Goal: Task Accomplishment & Management: Manage account settings

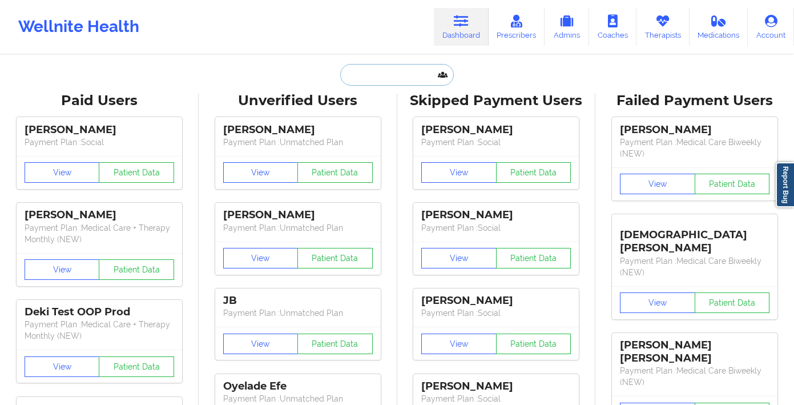
click at [376, 78] on input "text" at bounding box center [396, 75] width 113 height 22
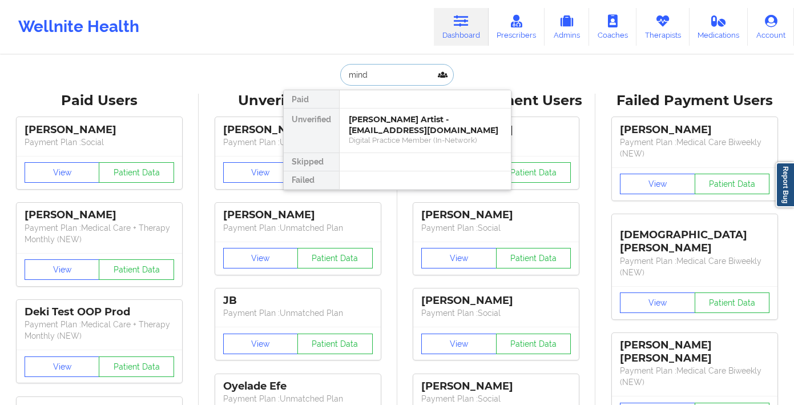
type input "[PERSON_NAME]"
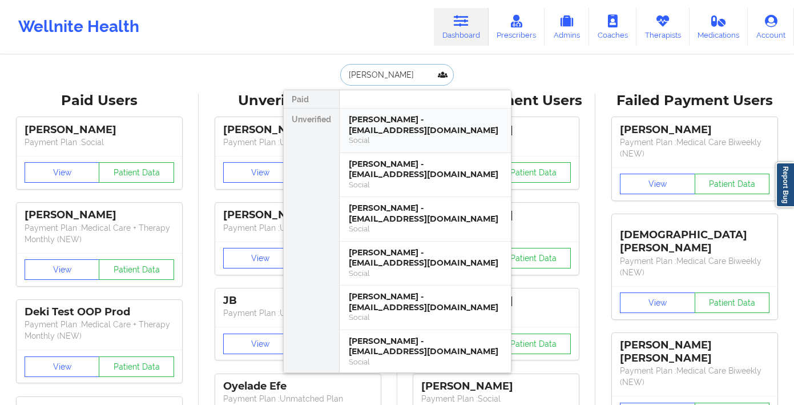
click at [381, 136] on div "Social" at bounding box center [425, 140] width 153 height 10
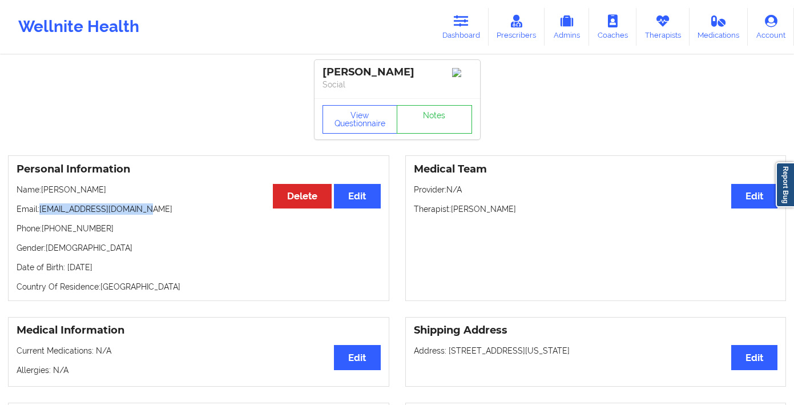
drag, startPoint x: 135, startPoint y: 210, endPoint x: 59, endPoint y: 211, distance: 75.9
click at [42, 212] on p "Email: [EMAIL_ADDRESS][DOMAIN_NAME]" at bounding box center [199, 208] width 364 height 11
copy p "[EMAIL_ADDRESS][DOMAIN_NAME]"
click at [666, 25] on icon at bounding box center [662, 21] width 15 height 13
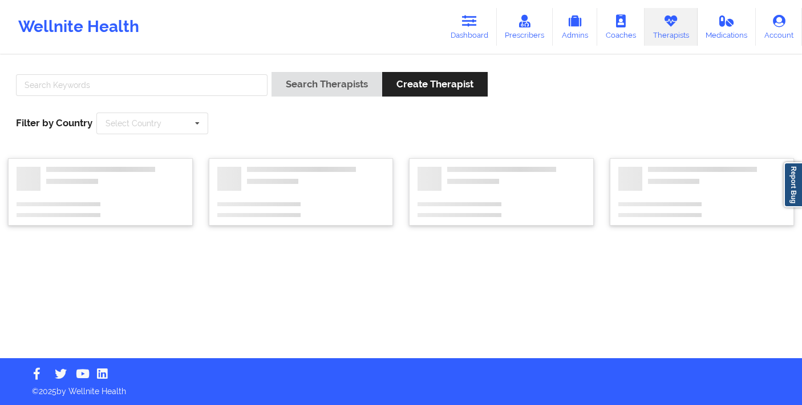
click at [176, 72] on div at bounding box center [142, 88] width 260 height 33
click at [174, 85] on input "text" at bounding box center [142, 85] width 252 height 22
type input "shalyndria"
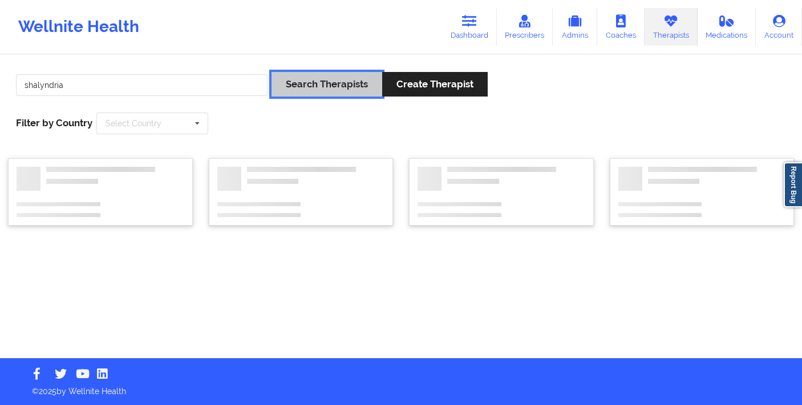
click at [328, 91] on button "Search Therapists" at bounding box center [327, 84] width 111 height 25
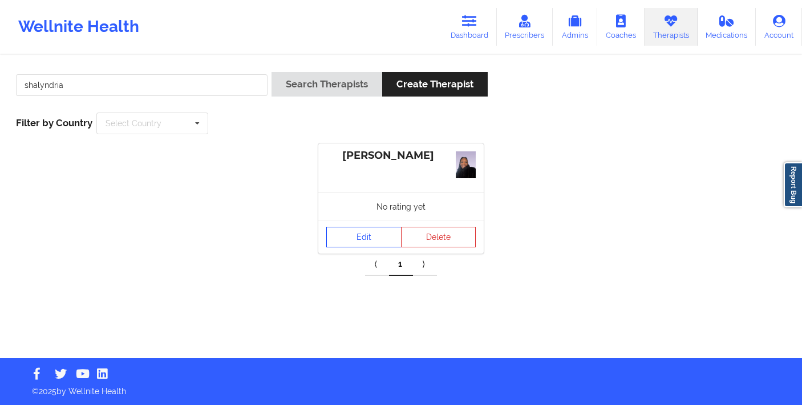
click at [326, 237] on link "Edit" at bounding box center [363, 237] width 75 height 21
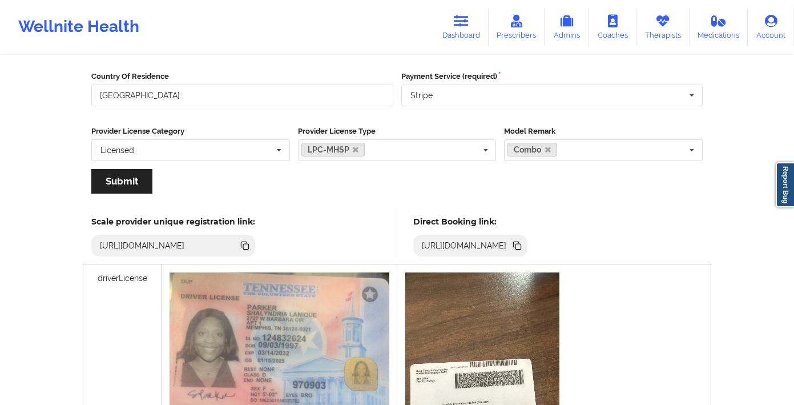
scroll to position [173, 0]
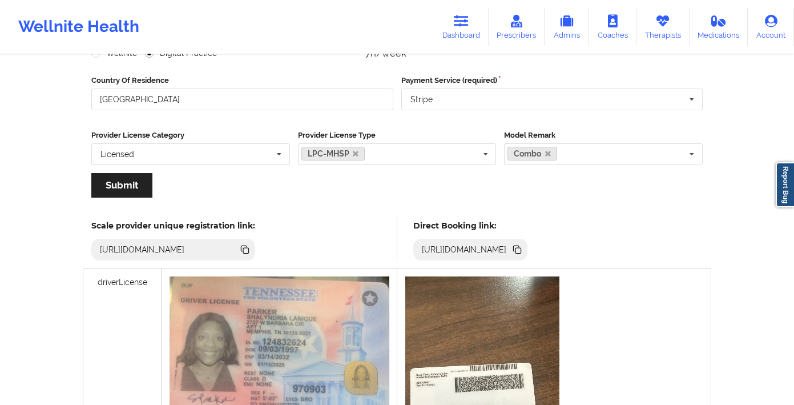
click at [519, 246] on icon at bounding box center [517, 248] width 6 height 6
click at [521, 251] on icon at bounding box center [518, 251] width 6 height 6
click at [670, 30] on link "Therapists" at bounding box center [662, 27] width 53 height 38
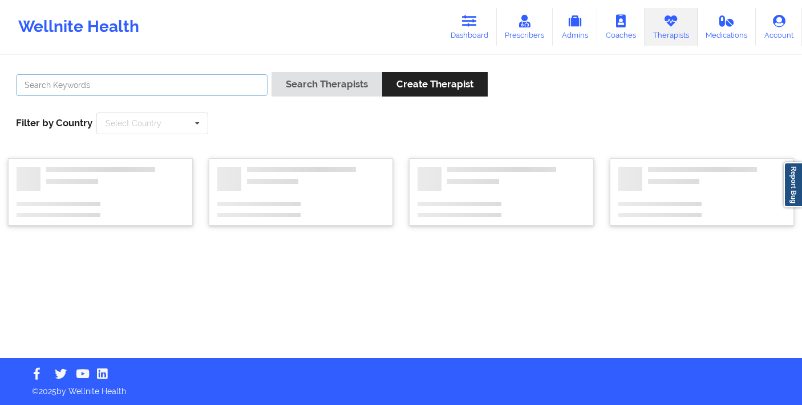
click at [140, 82] on input "text" at bounding box center [142, 85] width 252 height 22
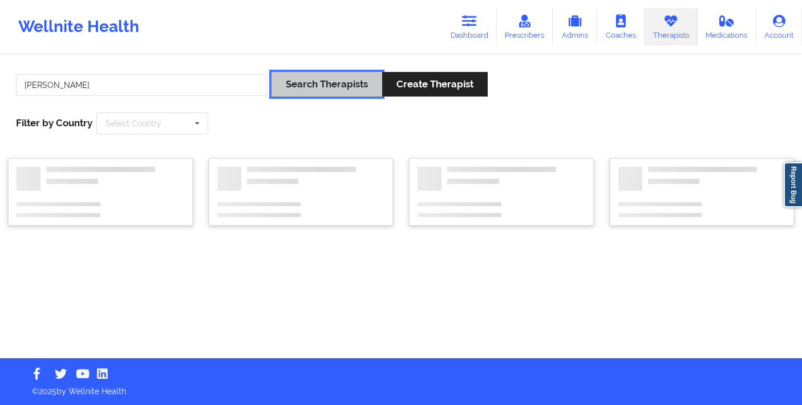
click at [306, 86] on button "Search Therapists" at bounding box center [327, 84] width 111 height 25
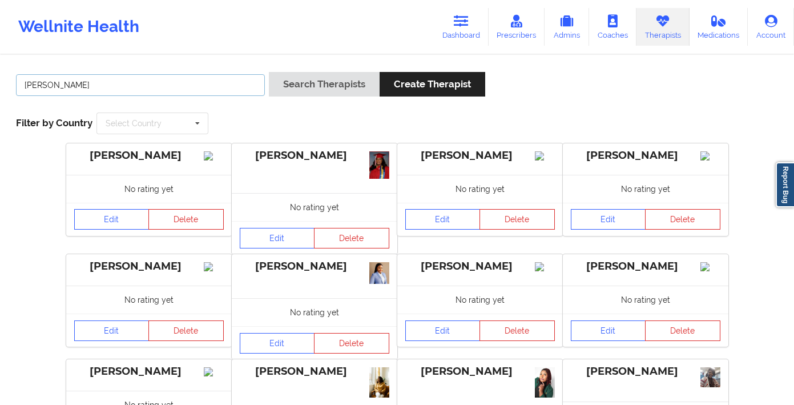
click at [146, 88] on input "[PERSON_NAME]" at bounding box center [140, 85] width 249 height 22
type input "[PERSON_NAME] mc"
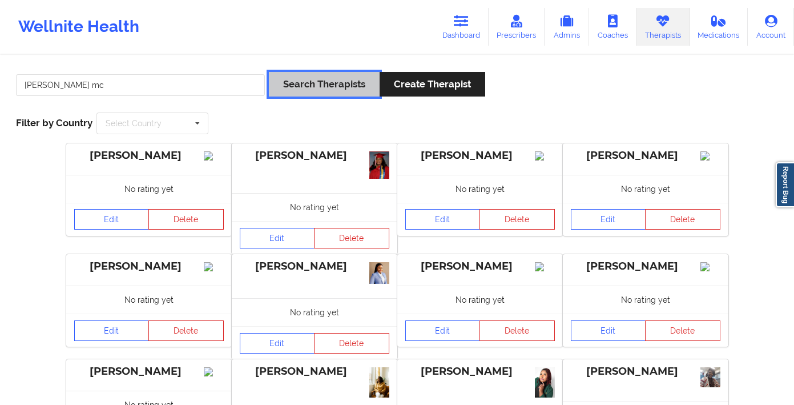
click at [291, 76] on button "Search Therapists" at bounding box center [324, 84] width 111 height 25
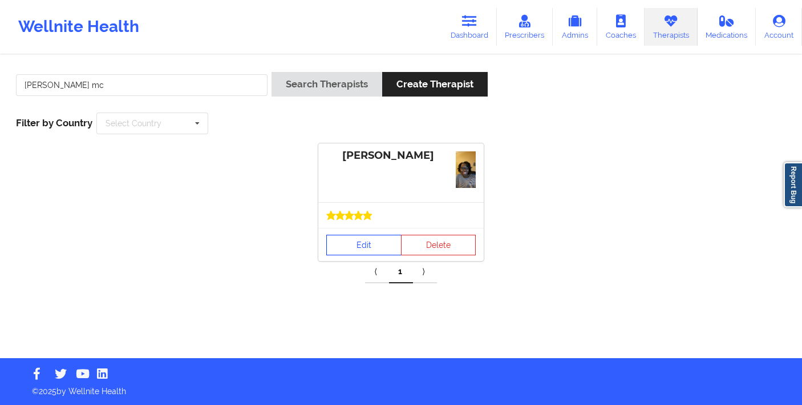
click at [365, 241] on link "Edit" at bounding box center [363, 245] width 75 height 21
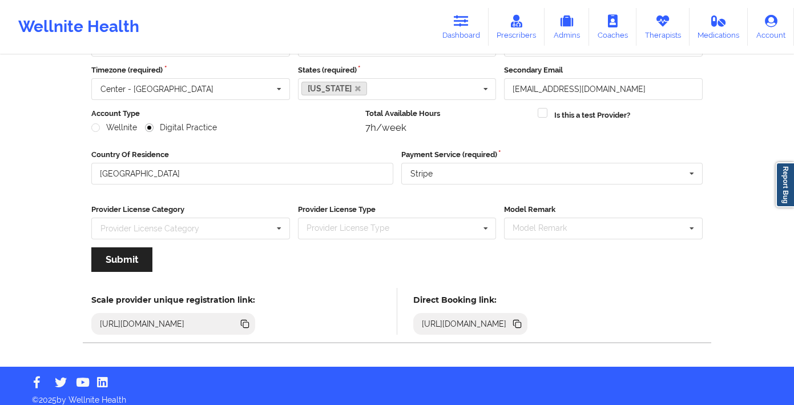
scroll to position [107, 0]
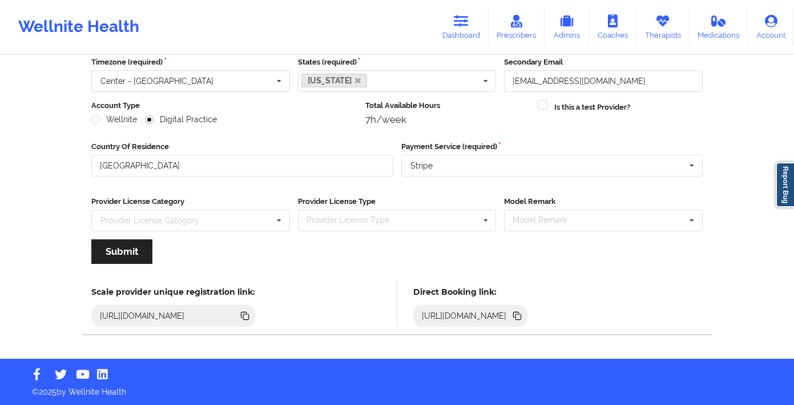
click at [519, 312] on icon at bounding box center [517, 315] width 6 height 6
click at [468, 22] on icon at bounding box center [461, 21] width 15 height 13
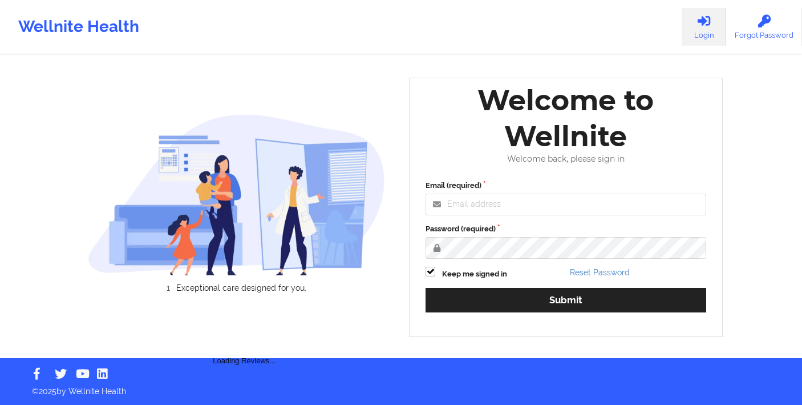
click at [484, 216] on div "Email (required) Password (required) Keep me signed in Reset Password Submit" at bounding box center [566, 250] width 297 height 156
click at [495, 205] on input "Email (required)" at bounding box center [566, 204] width 281 height 22
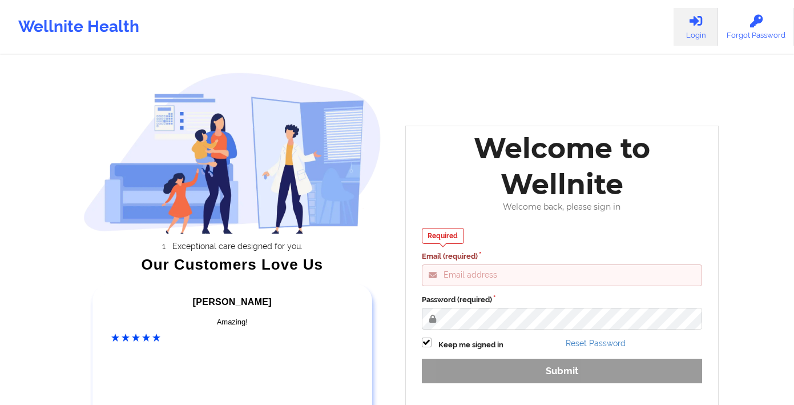
type input "[PERSON_NAME][EMAIL_ADDRESS][DOMAIN_NAME]"
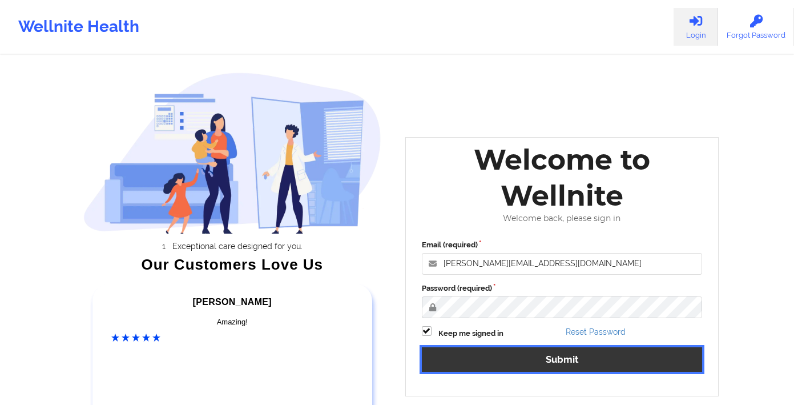
click at [535, 354] on button "Submit" at bounding box center [562, 359] width 281 height 25
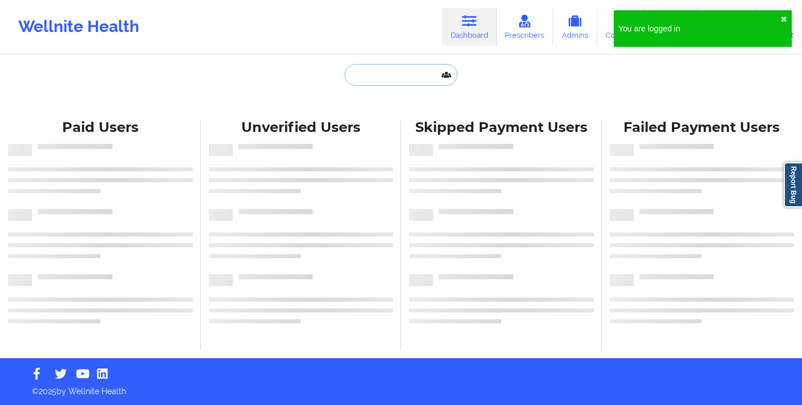
click at [369, 74] on input "text" at bounding box center [401, 75] width 113 height 22
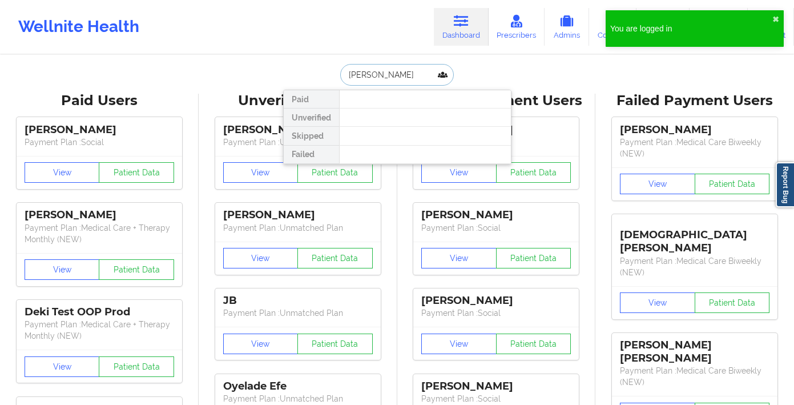
type input "mary sh"
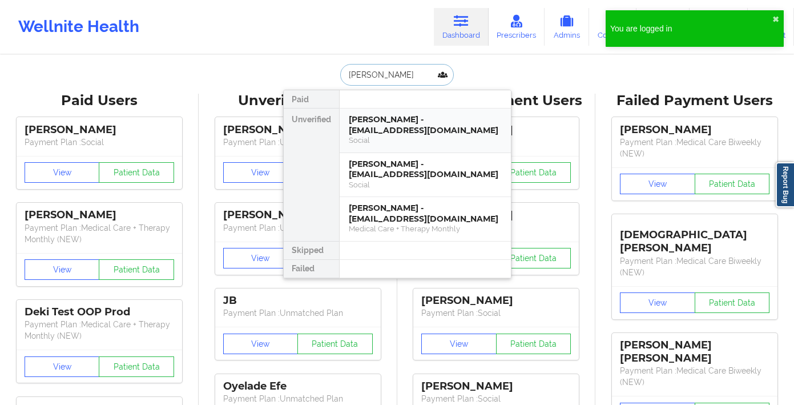
click at [376, 134] on div "Mary Sheaffer - sheaffer2025@gmail.com" at bounding box center [425, 124] width 153 height 21
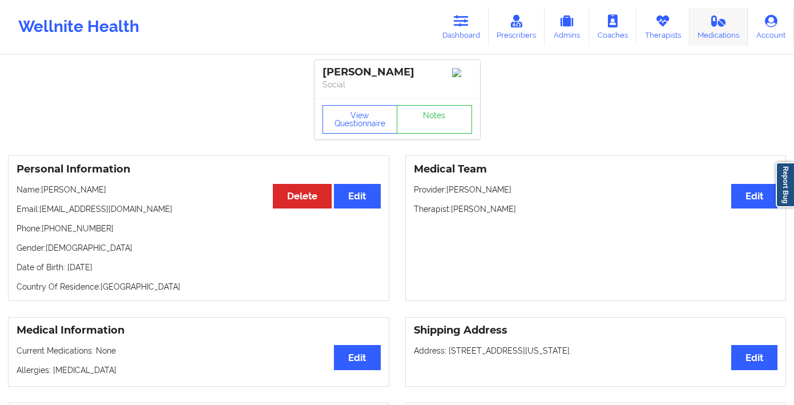
click at [742, 25] on link "Medications" at bounding box center [718, 27] width 59 height 38
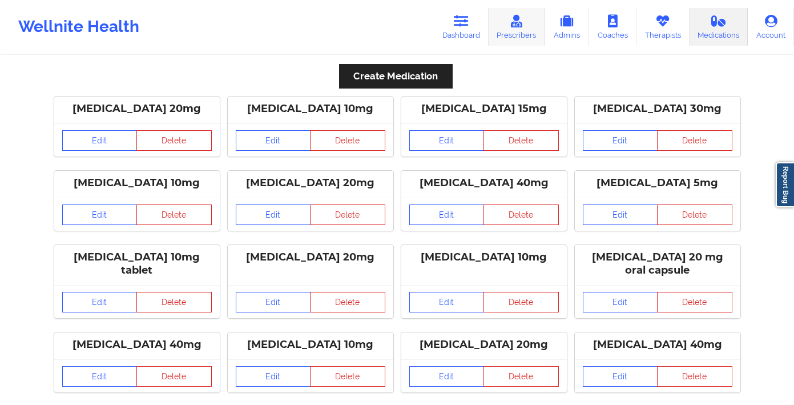
click at [519, 29] on link "Prescribers" at bounding box center [516, 27] width 56 height 38
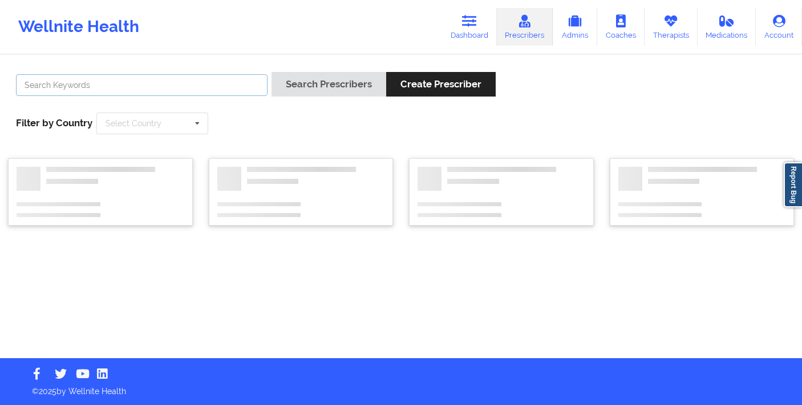
click at [225, 80] on input "text" at bounding box center [142, 85] width 252 height 22
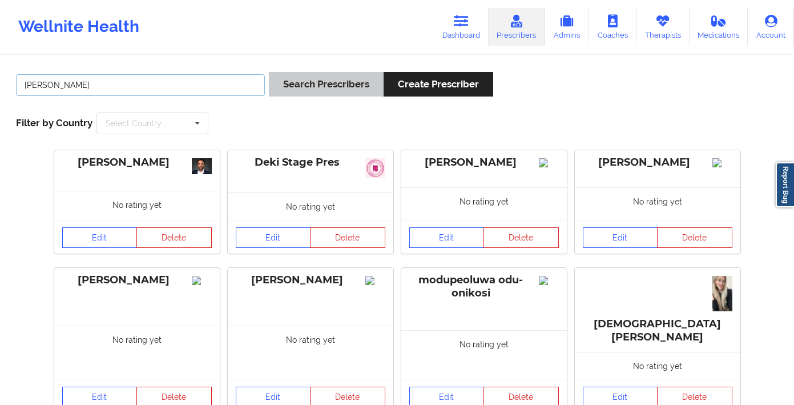
type input "amy"
click at [320, 80] on button "Search Prescribers" at bounding box center [326, 84] width 115 height 25
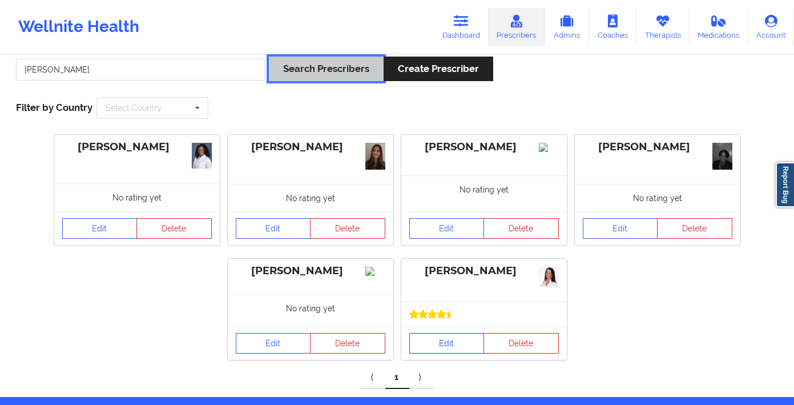
scroll to position [23, 0]
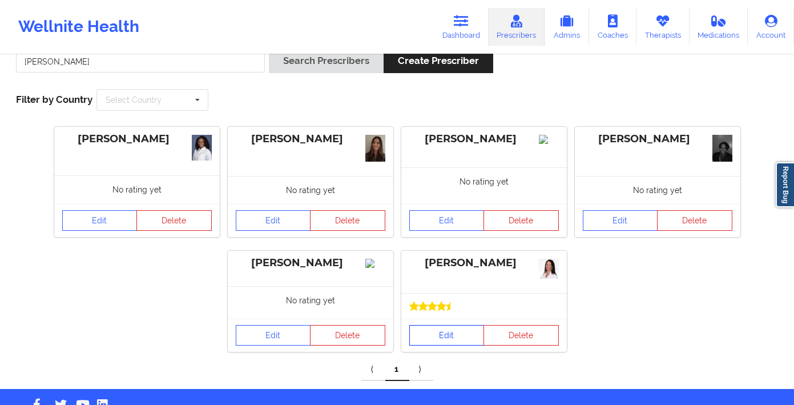
click at [437, 341] on link "Edit" at bounding box center [446, 335] width 75 height 21
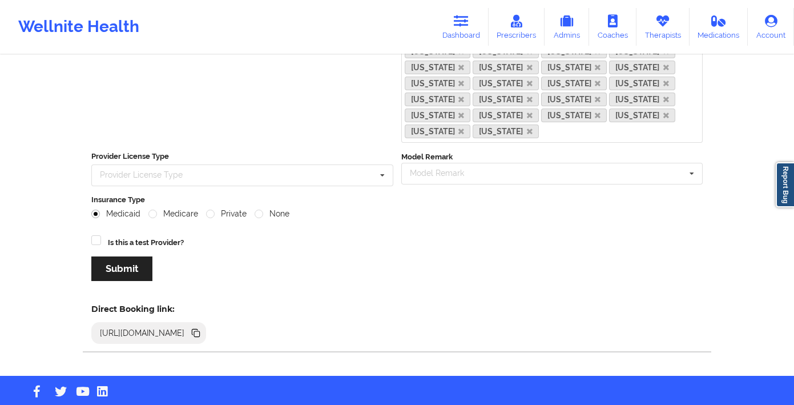
scroll to position [292, 0]
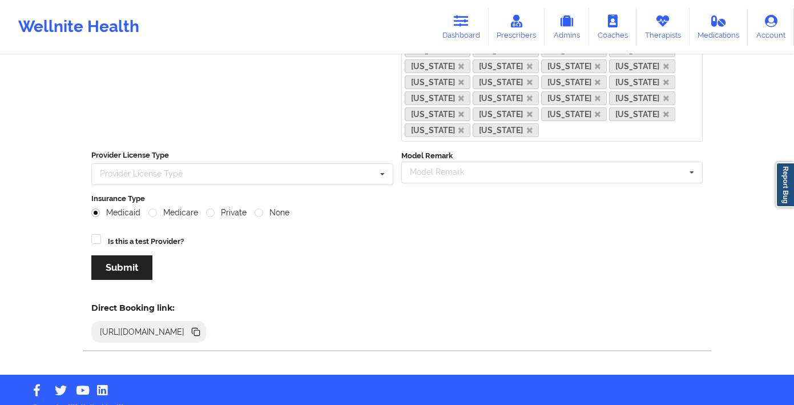
click at [197, 328] on icon at bounding box center [195, 331] width 6 height 6
click at [661, 25] on icon at bounding box center [662, 21] width 15 height 13
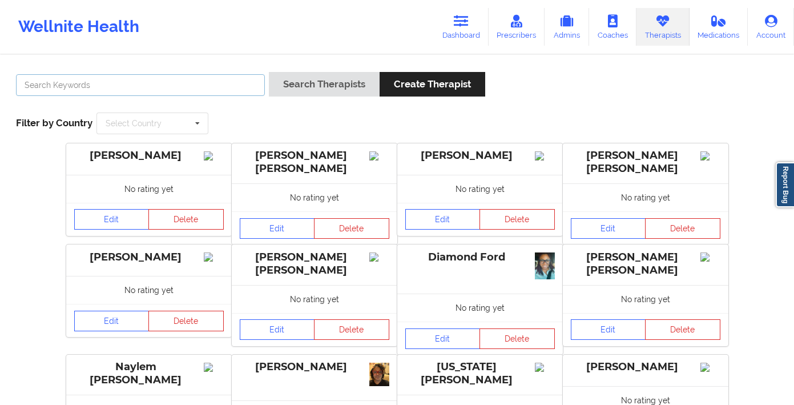
click at [76, 80] on input "text" at bounding box center [140, 85] width 249 height 22
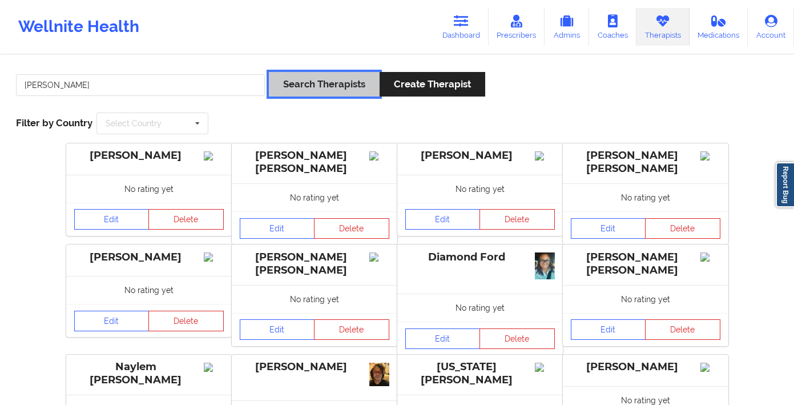
click at [301, 86] on button "Search Therapists" at bounding box center [324, 84] width 111 height 25
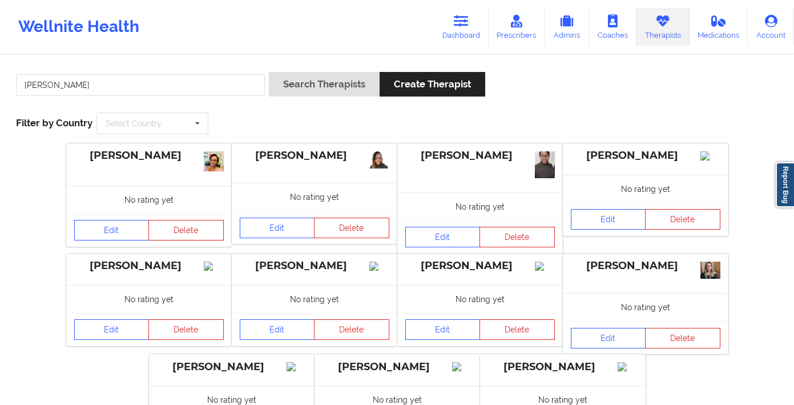
drag, startPoint x: 112, startPoint y: 70, endPoint x: 107, endPoint y: 79, distance: 10.5
click at [110, 76] on div "shand Search Therapists Create Therapist Filter by Country Select Country Austr…" at bounding box center [397, 103] width 778 height 78
click at [106, 81] on input "shand" at bounding box center [140, 85] width 249 height 22
click at [144, 72] on div "shand Search Therapists Create Therapist Filter by Country Select Country Austr…" at bounding box center [397, 103] width 778 height 78
click at [143, 72] on div "shand" at bounding box center [140, 88] width 257 height 33
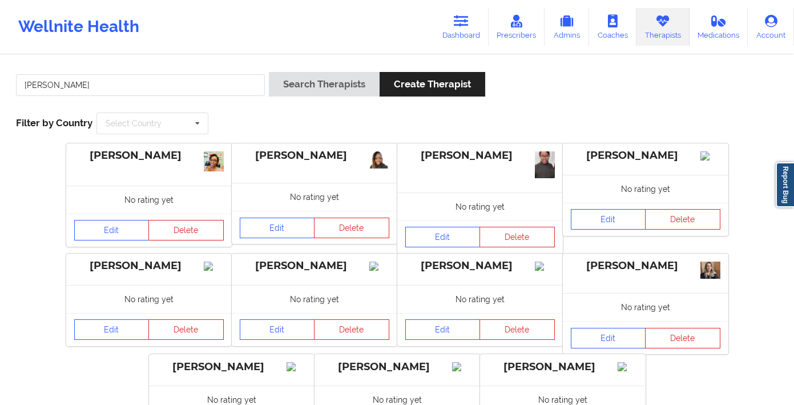
drag, startPoint x: 143, startPoint y: 72, endPoint x: 138, endPoint y: 88, distance: 17.5
click at [143, 74] on div "shand" at bounding box center [140, 88] width 257 height 33
click at [138, 88] on input "shand" at bounding box center [140, 85] width 249 height 22
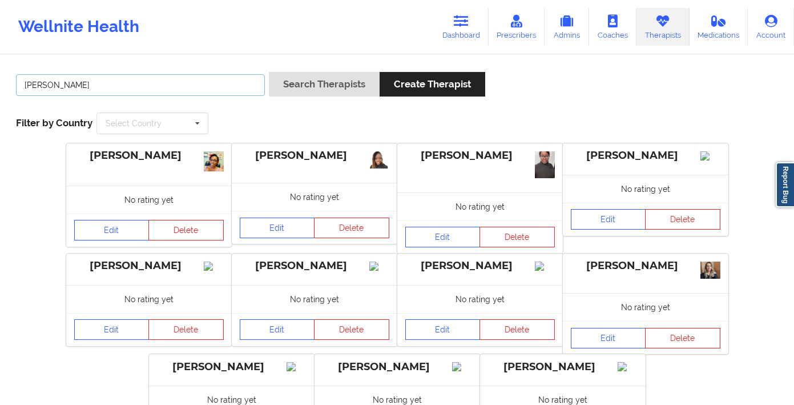
paste input "Shalyndria Parker -"
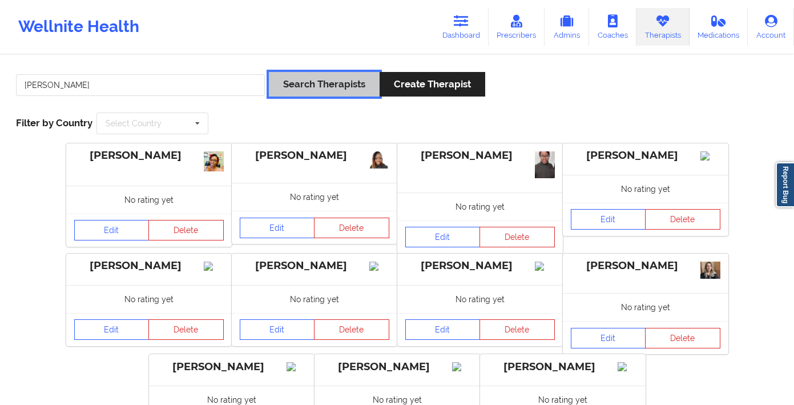
click at [320, 83] on button "Search Therapists" at bounding box center [324, 84] width 111 height 25
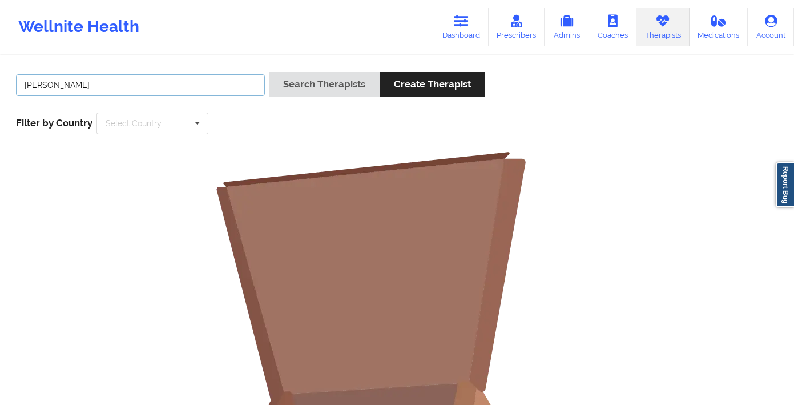
click at [115, 84] on input "[PERSON_NAME]" at bounding box center [140, 85] width 249 height 22
type input "Shalyndria"
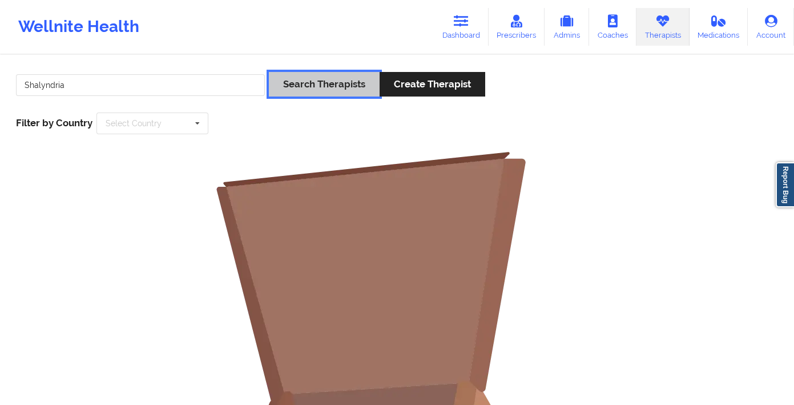
click at [295, 88] on button "Search Therapists" at bounding box center [324, 84] width 111 height 25
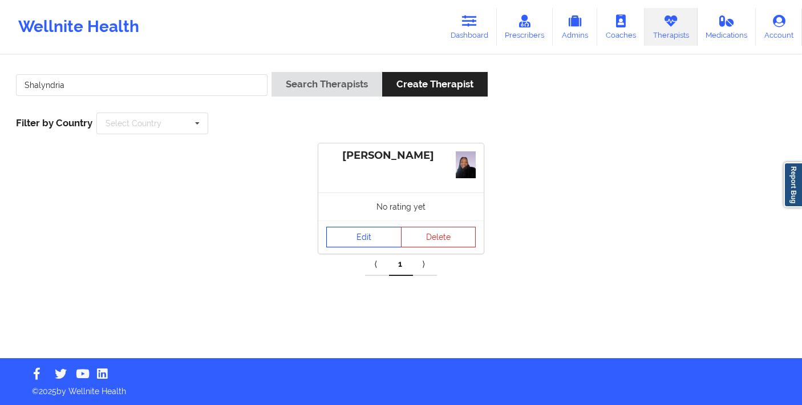
click at [374, 239] on link "Edit" at bounding box center [363, 237] width 75 height 21
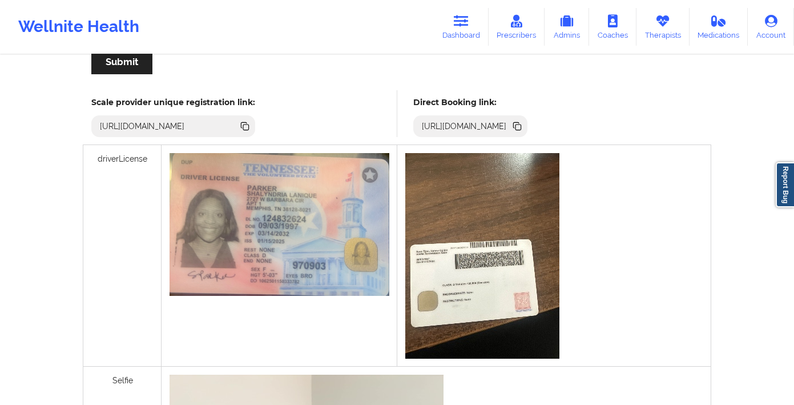
scroll to position [276, 0]
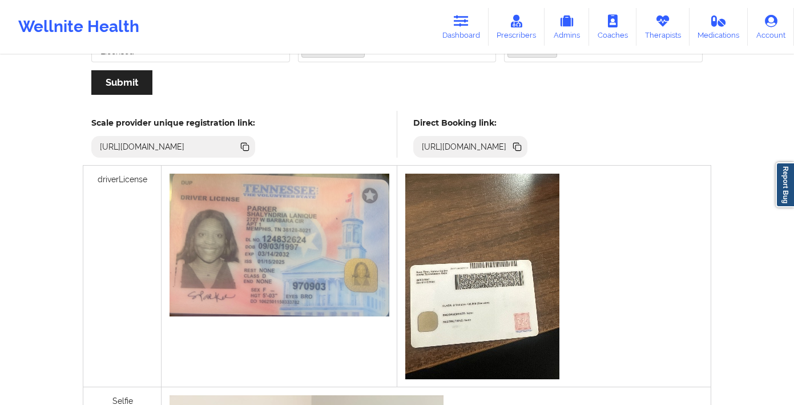
click at [519, 146] on icon at bounding box center [517, 146] width 6 height 6
